Goal: Contribute content

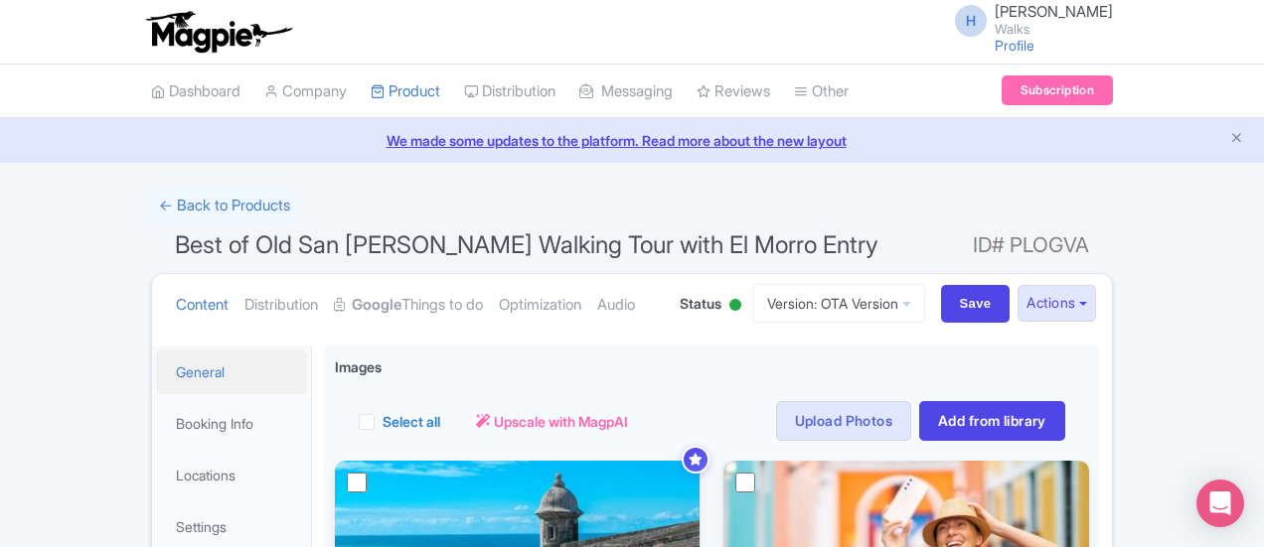
click at [156, 371] on link "General" at bounding box center [231, 372] width 151 height 45
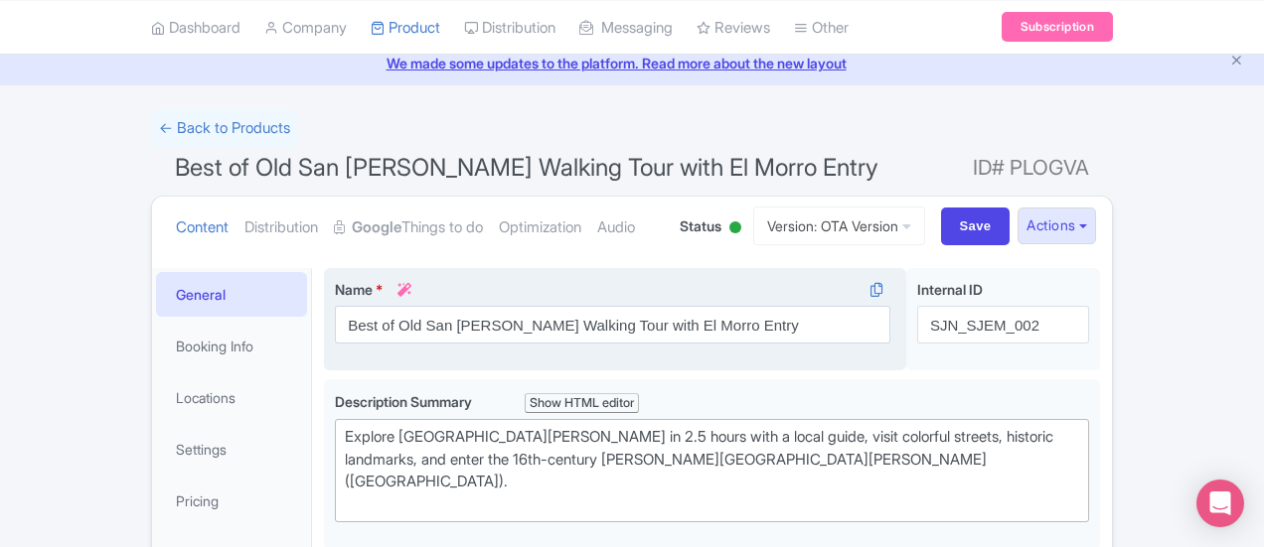
scroll to position [298, 0]
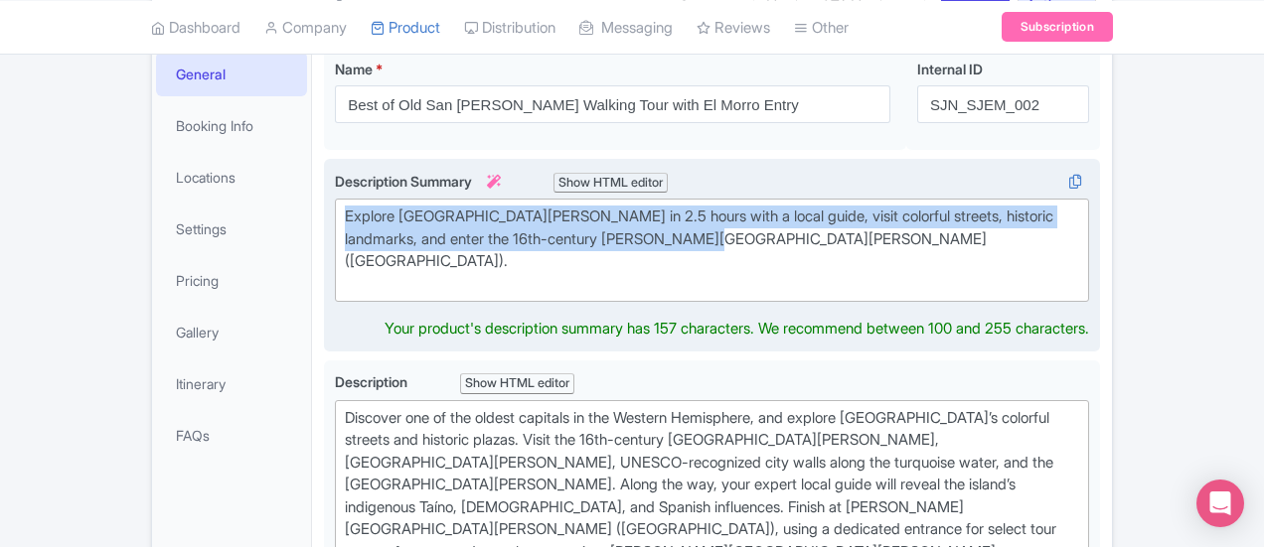
drag, startPoint x: 412, startPoint y: 235, endPoint x: 238, endPoint y: 202, distance: 177.1
click at [324, 202] on div "Explore [GEOGRAPHIC_DATA][PERSON_NAME] in 2.5 hours with a local guide, visit c…" at bounding box center [712, 256] width 776 height 194
type trix-editor "<div>Explore [GEOGRAPHIC_DATA][PERSON_NAME] in 2.5 hours with a local guide, vi…"
copy div "Explore [GEOGRAPHIC_DATA][PERSON_NAME] in 2.5 hours with a local guide, visit c…"
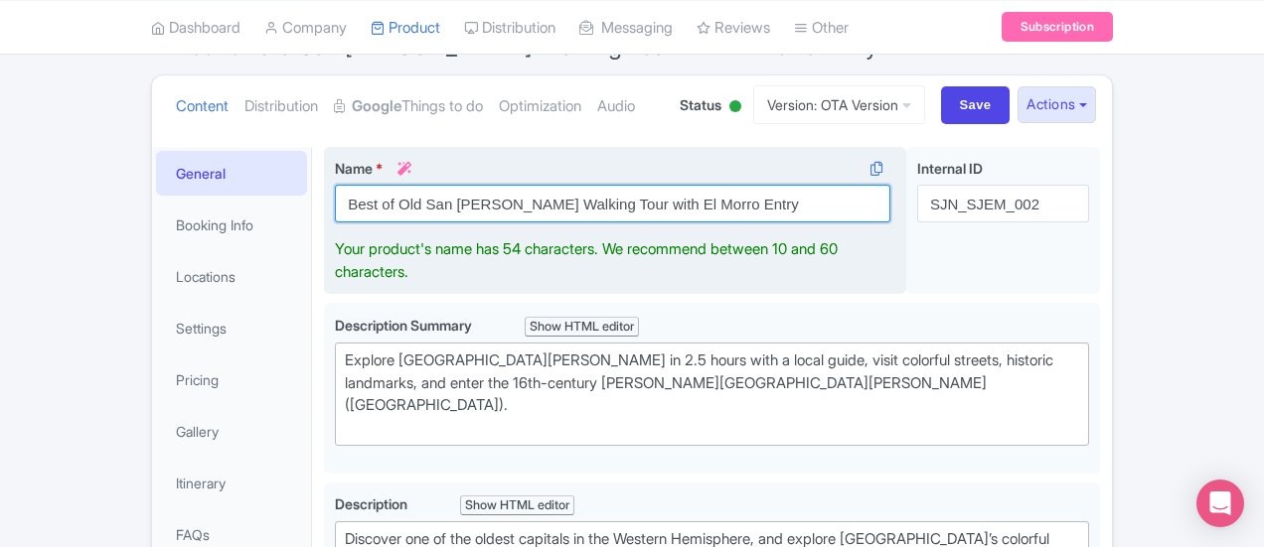
scroll to position [221, 0]
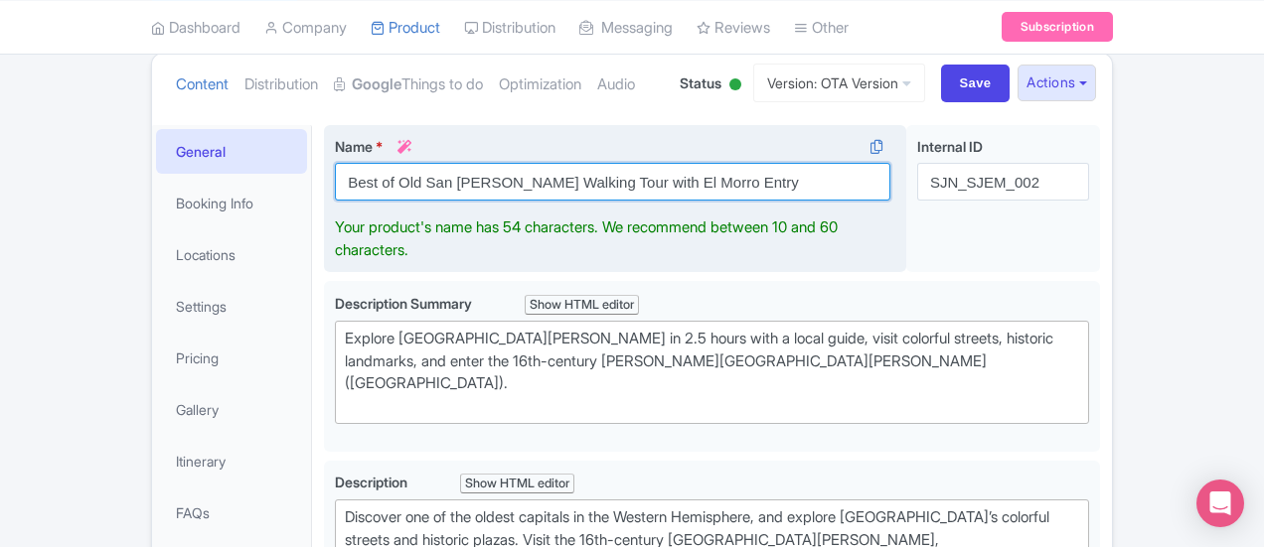
drag, startPoint x: 668, startPoint y: 202, endPoint x: 248, endPoint y: 201, distance: 419.3
click at [324, 201] on div "Name * i Best of Old San [PERSON_NAME] Walking Tour with [GEOGRAPHIC_DATA] Entr…" at bounding box center [615, 199] width 582 height 148
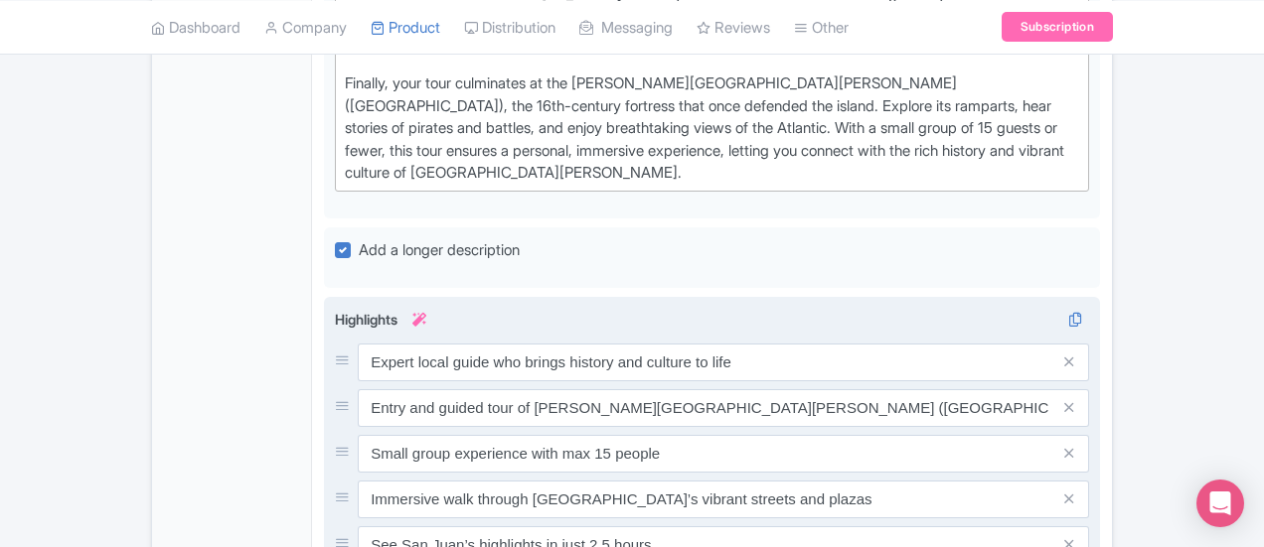
scroll to position [1314, 0]
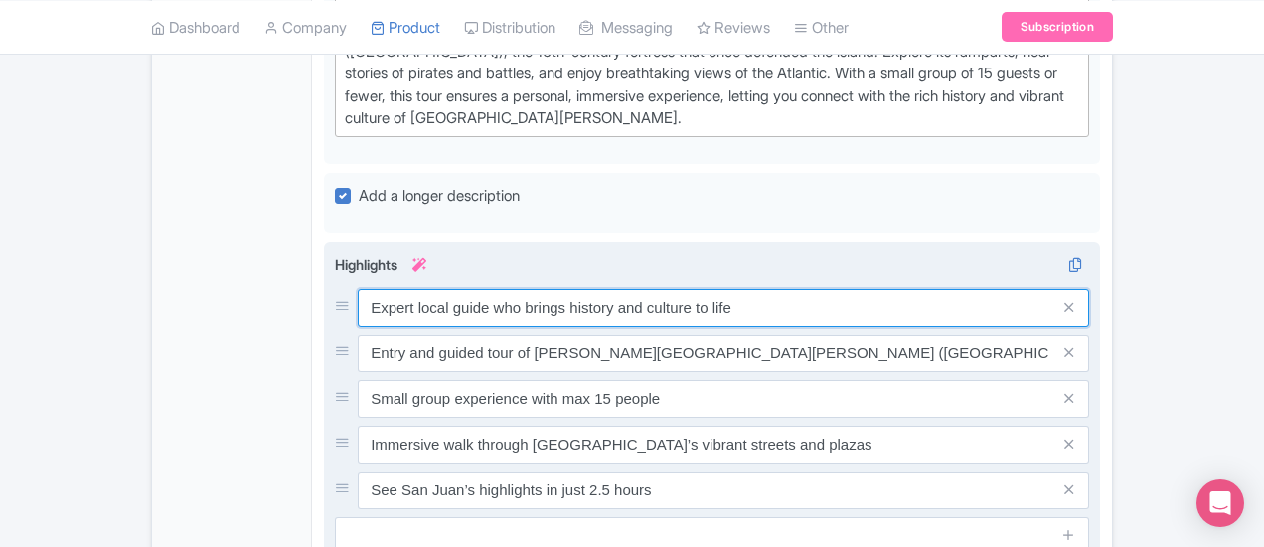
drag, startPoint x: 274, startPoint y: 124, endPoint x: 684, endPoint y: 112, distance: 409.5
click at [684, 289] on input "Expert local guide who brings history and culture to life" at bounding box center [723, 308] width 731 height 38
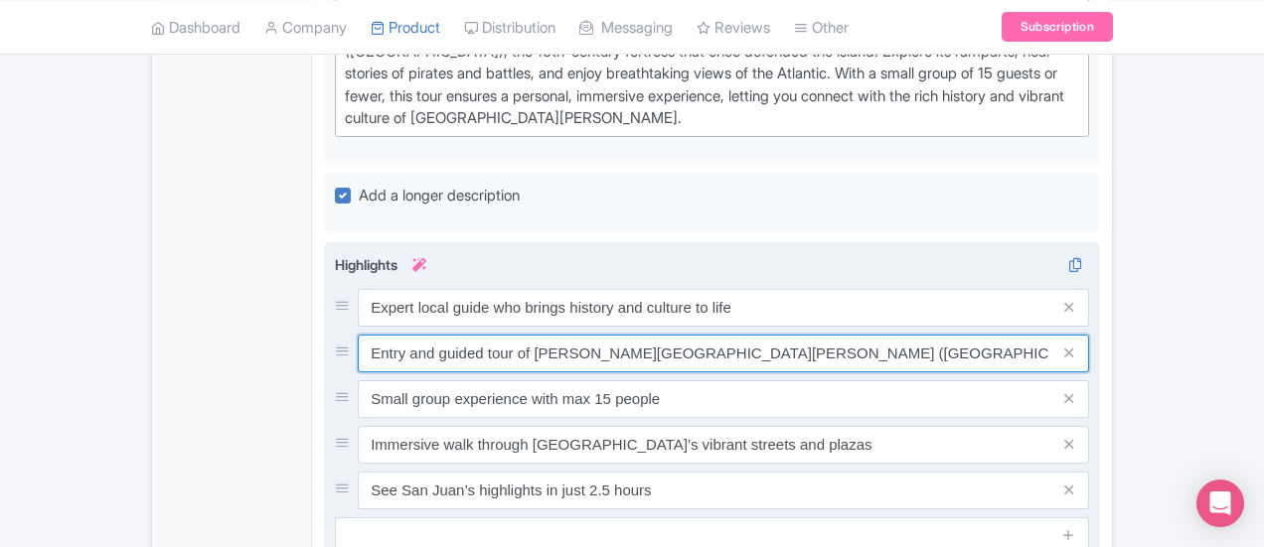
drag, startPoint x: 278, startPoint y: 144, endPoint x: 644, endPoint y: 171, distance: 366.6
click at [644, 289] on div "Expert local guide who brings history and culture to life Entry and guided tour…" at bounding box center [712, 399] width 754 height 221
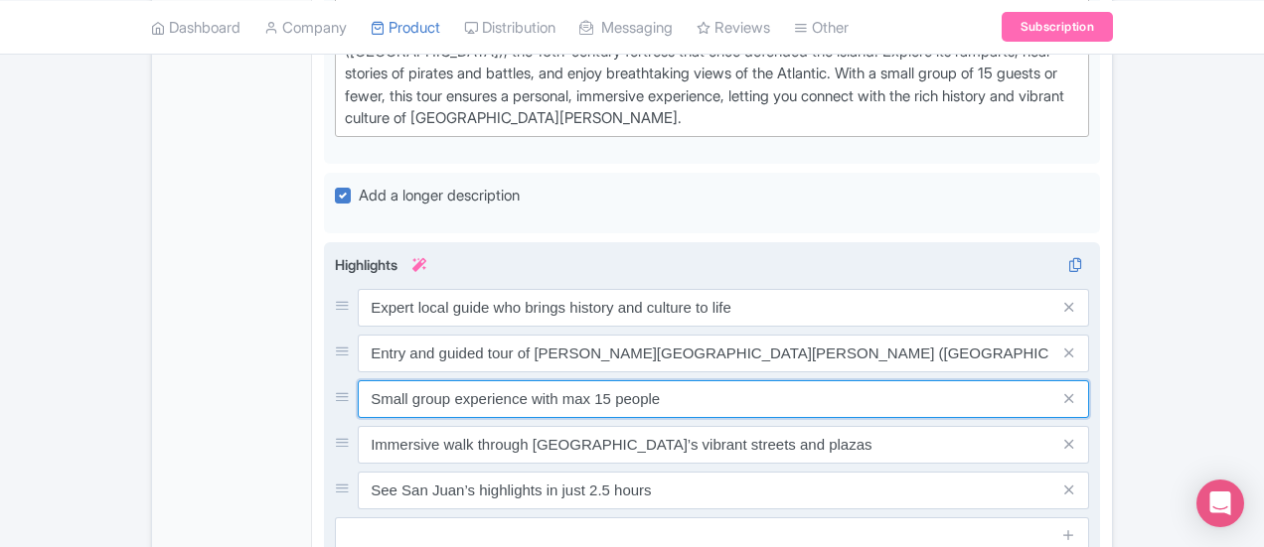
drag, startPoint x: 270, startPoint y: 193, endPoint x: 629, endPoint y: 215, distance: 359.4
click at [628, 289] on div "Expert local guide who brings history and culture to life Entry and guided tour…" at bounding box center [712, 399] width 754 height 221
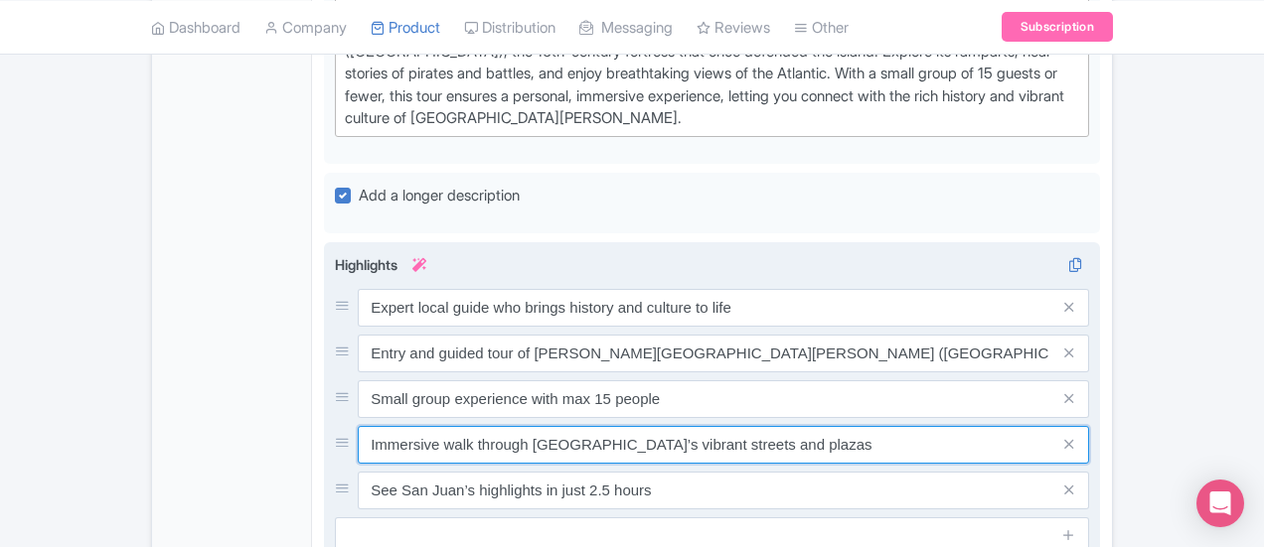
drag, startPoint x: 276, startPoint y: 239, endPoint x: 777, endPoint y: 239, distance: 500.8
click at [777, 289] on input "Immersive walk through [GEOGRAPHIC_DATA]’s vibrant streets and plazas" at bounding box center [723, 308] width 731 height 38
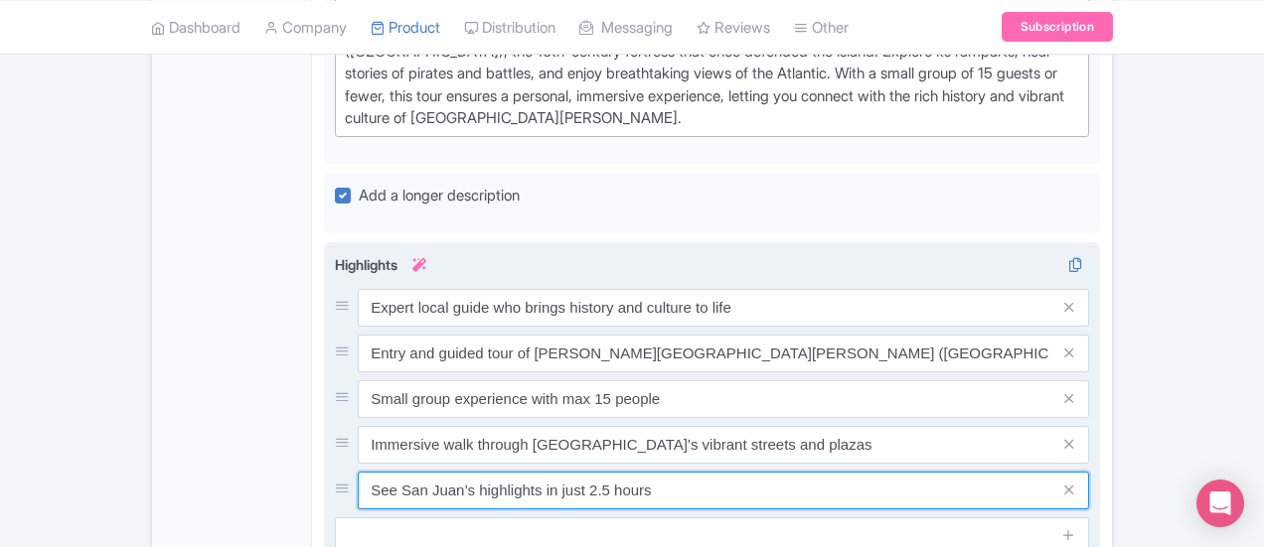
drag, startPoint x: 275, startPoint y: 285, endPoint x: 563, endPoint y: 294, distance: 288.3
click at [563, 294] on input "See San Juan’s highlights in just 2.5 hours" at bounding box center [723, 308] width 731 height 38
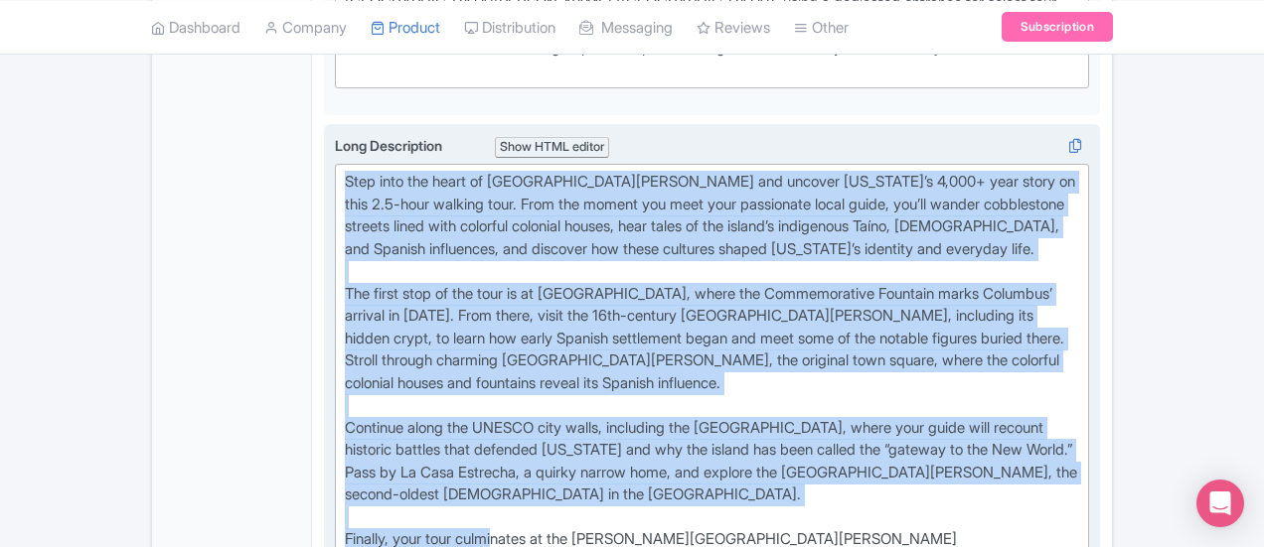
scroll to position [817, 0]
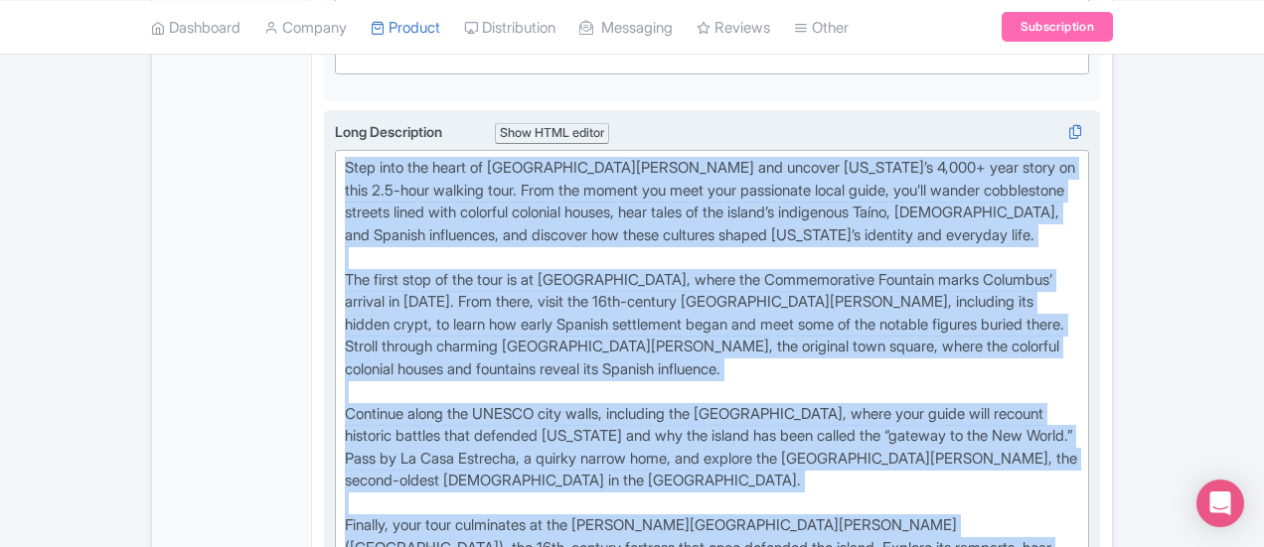
drag, startPoint x: 250, startPoint y: 269, endPoint x: 1176, endPoint y: 441, distance: 941.9
click at [1100, 441] on div "Long Description i Show HTML editor Bold Italic Strikethrough Link Heading Quot…" at bounding box center [712, 385] width 776 height 551
type trix-editor "<lor>Ipsu dolo sit ametc ad Eli Sed Doei tem incidid Utlabo Etdo’m 7,997+ aliq …"
copy div "Lore ipsu dol sitam co Adi Eli Sedd eiu tempori Utlabo Etdo’m 2,291+ aliq enima…"
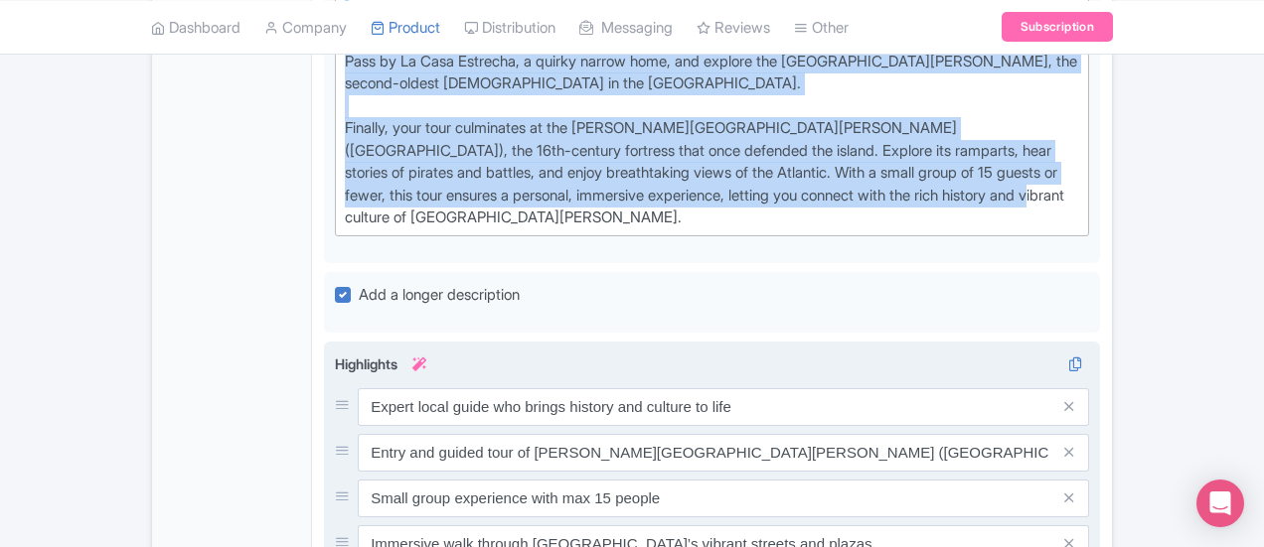
scroll to position [1612, 0]
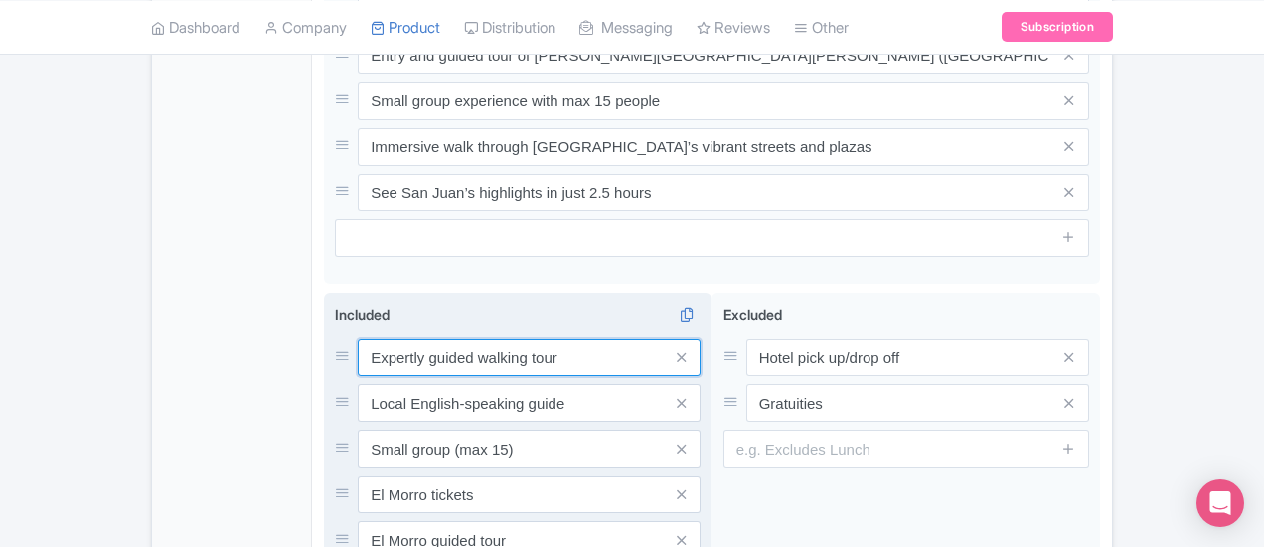
drag, startPoint x: 274, startPoint y: 148, endPoint x: 471, endPoint y: 160, distance: 197.1
click at [471, 339] on input "Expertly guided walking tour" at bounding box center [529, 358] width 343 height 38
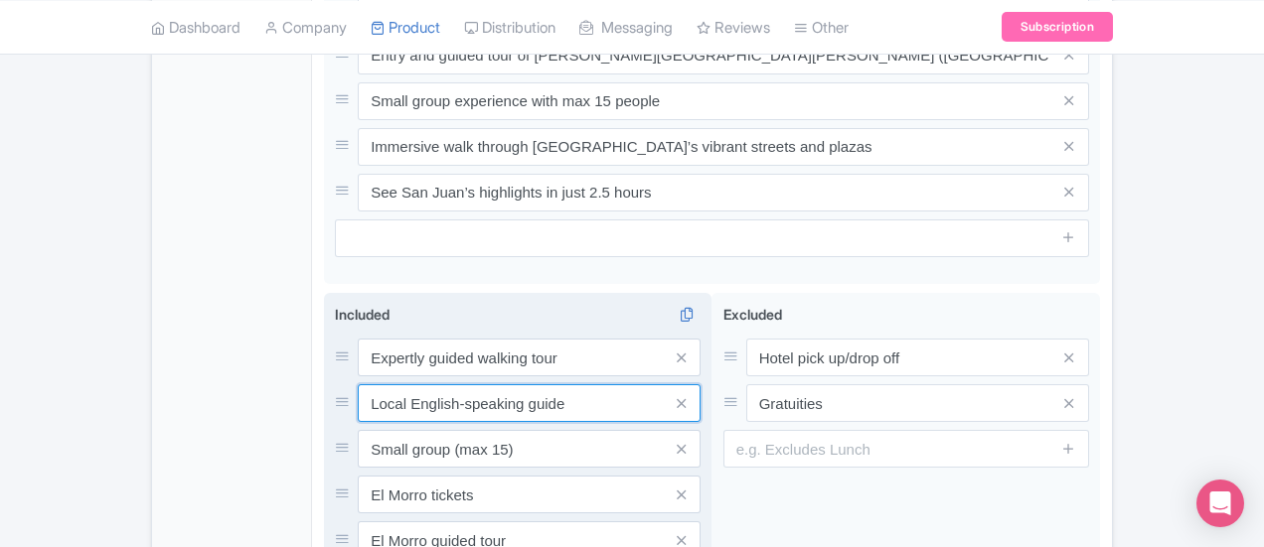
drag, startPoint x: 272, startPoint y: 189, endPoint x: 485, endPoint y: 210, distance: 213.7
click at [485, 339] on input "Local English-speaking guide" at bounding box center [529, 358] width 343 height 38
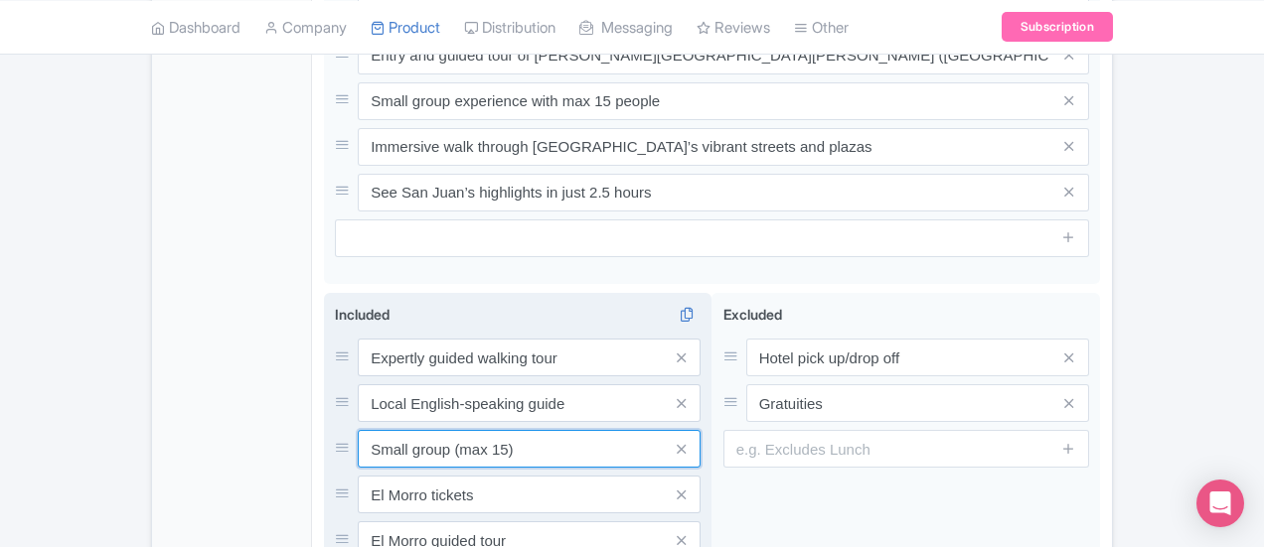
drag, startPoint x: 279, startPoint y: 247, endPoint x: 433, endPoint y: 256, distance: 154.3
click at [433, 339] on input "Small group (max 15)" at bounding box center [529, 358] width 343 height 38
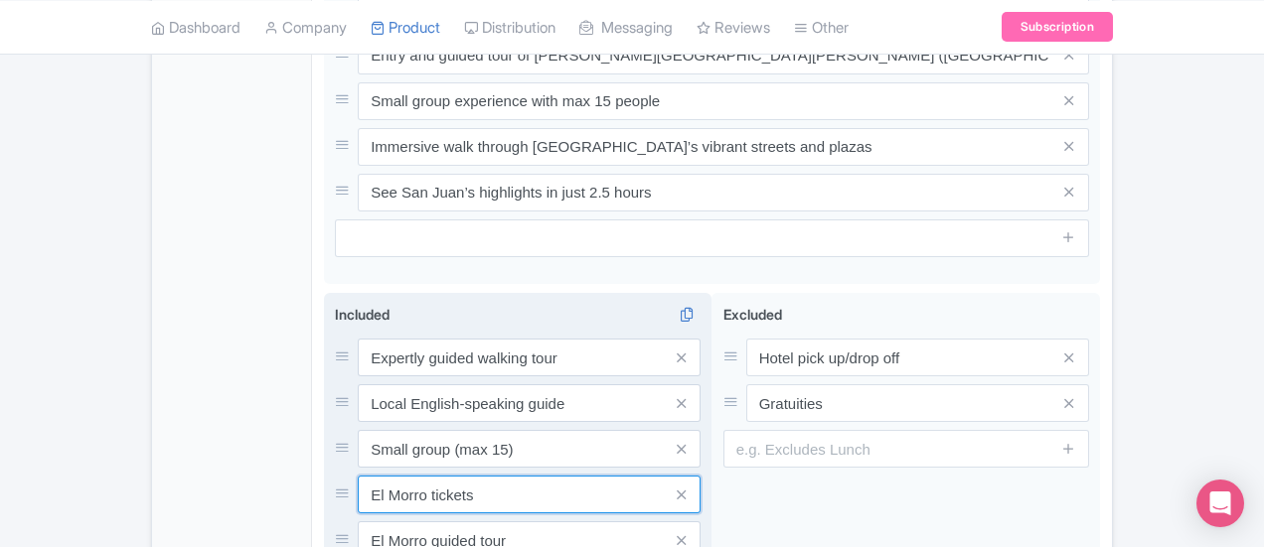
drag, startPoint x: 272, startPoint y: 292, endPoint x: 411, endPoint y: 291, distance: 139.1
click at [411, 339] on input "El Morro tickets" at bounding box center [529, 358] width 343 height 38
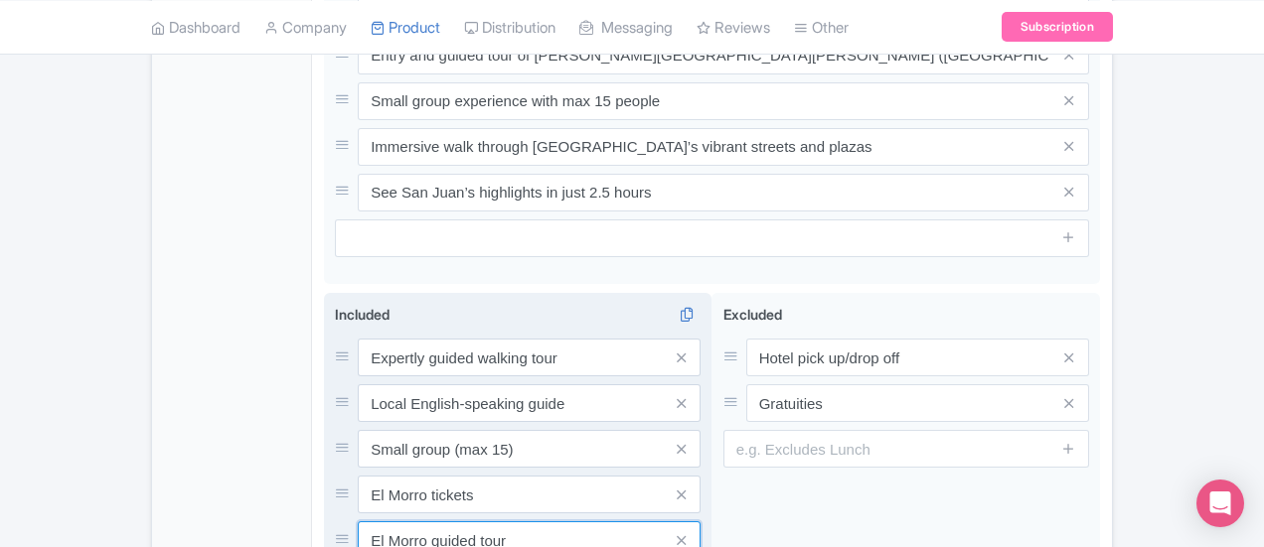
drag, startPoint x: 273, startPoint y: 334, endPoint x: 483, endPoint y: 342, distance: 209.8
click at [483, 342] on input "El Morro guided tour" at bounding box center [529, 358] width 343 height 38
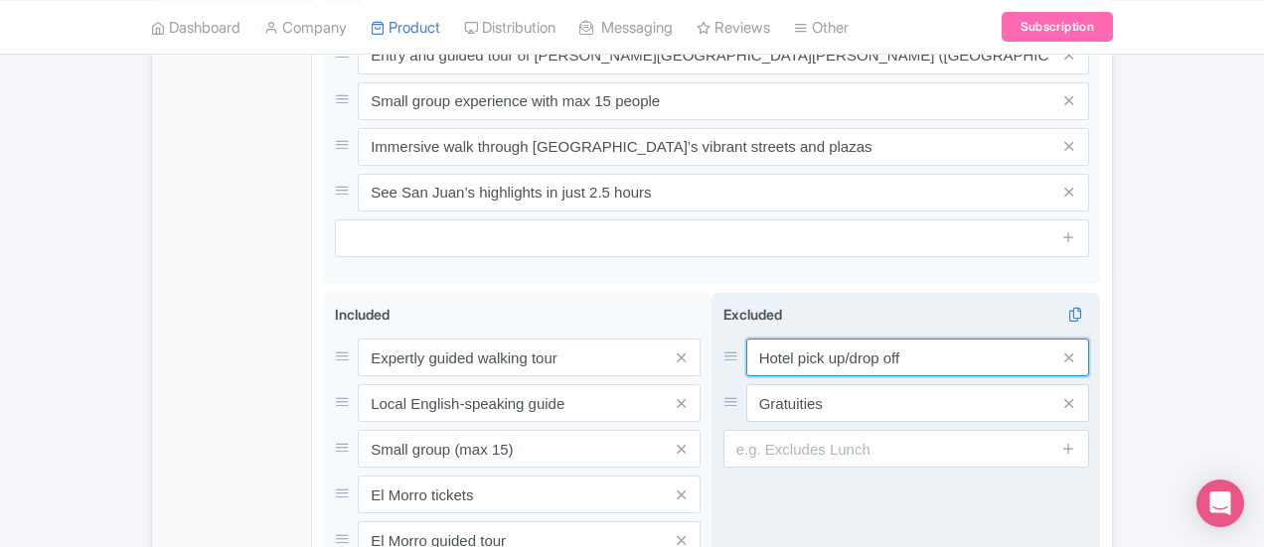
drag, startPoint x: 780, startPoint y: 146, endPoint x: 934, endPoint y: 151, distance: 154.1
click at [934, 339] on input "Hotel pick up/drop off" at bounding box center [917, 358] width 343 height 38
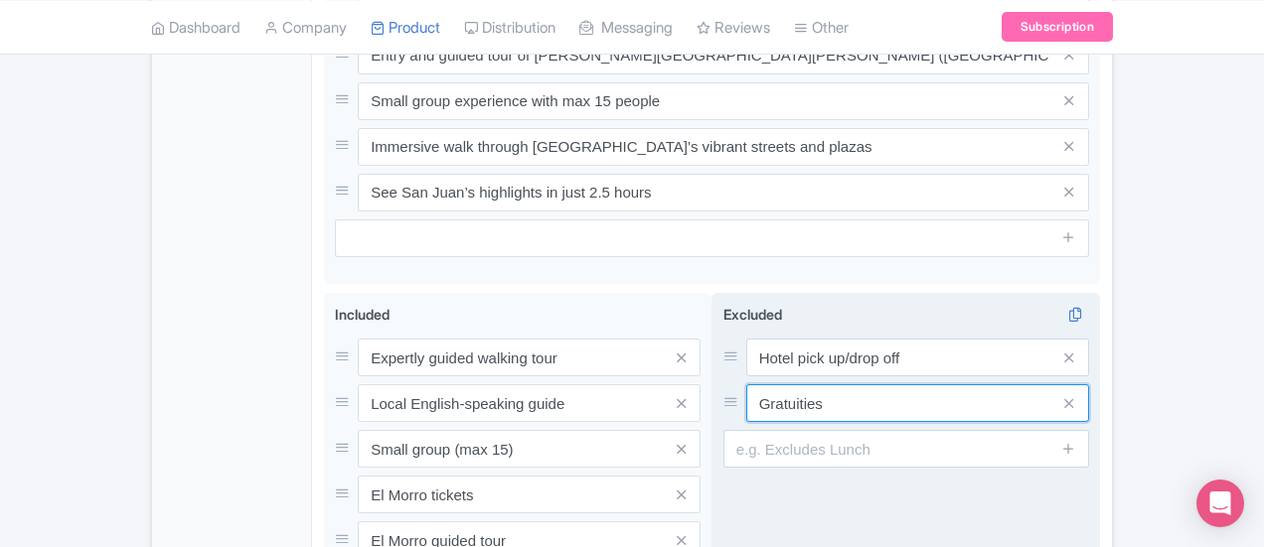
drag, startPoint x: 785, startPoint y: 196, endPoint x: 897, endPoint y: 202, distance: 112.4
click at [897, 339] on input "Gratuities" at bounding box center [917, 358] width 343 height 38
